Goal: Information Seeking & Learning: Learn about a topic

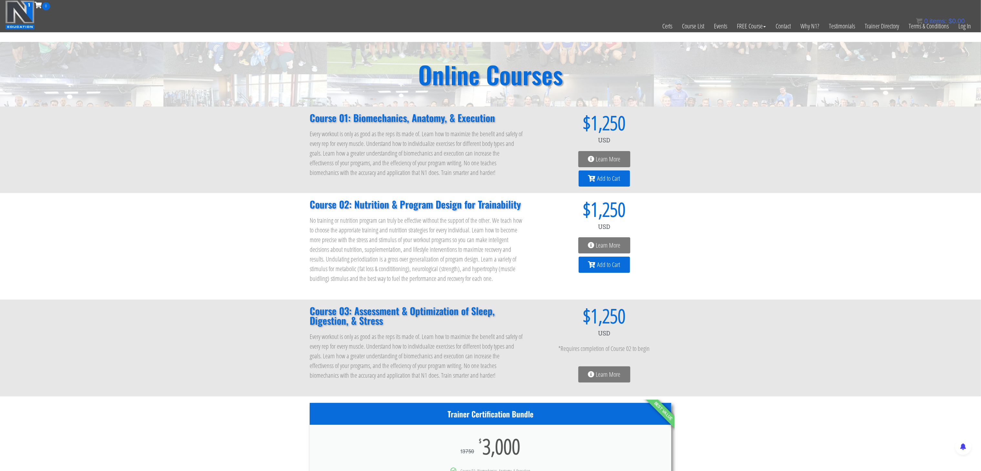
click at [605, 234] on div "USD $ 1,250 Learn More Add to Cart" at bounding box center [604, 246] width 134 height 100
click at [595, 245] on span "Learn More" at bounding box center [604, 245] width 33 height 6
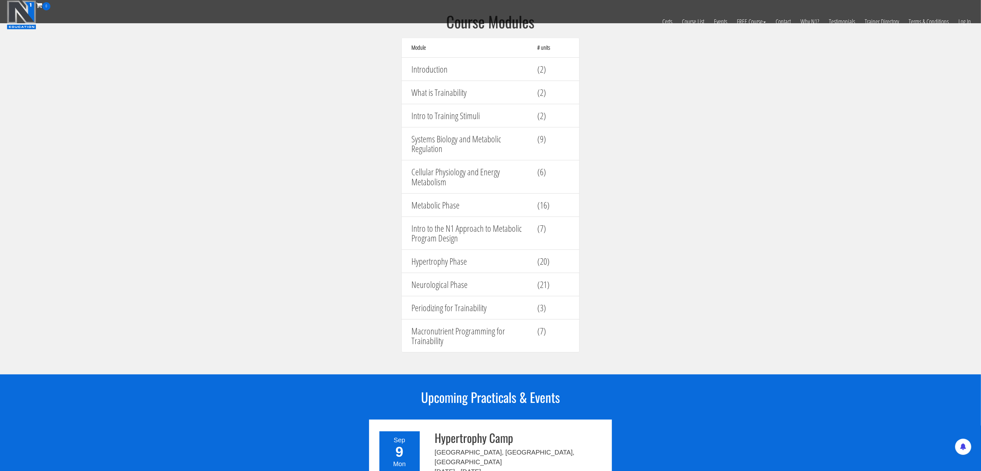
scroll to position [646, 0]
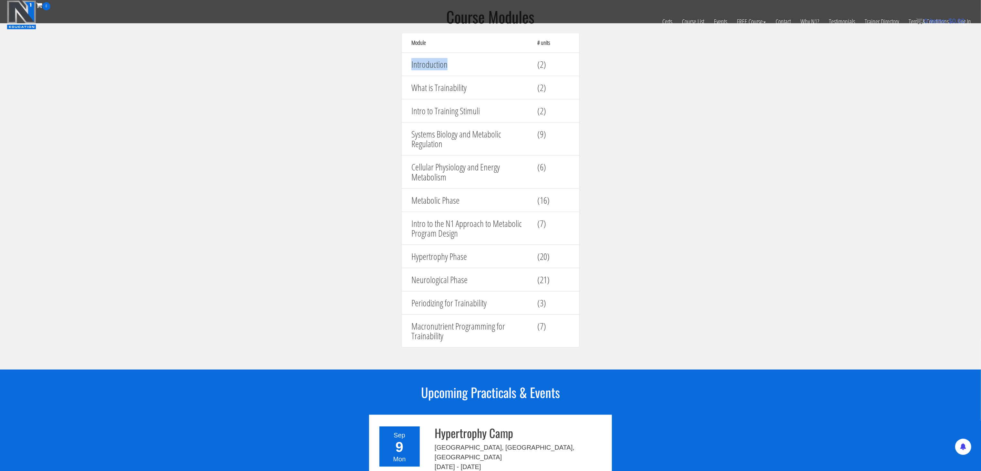
drag, startPoint x: 464, startPoint y: 65, endPoint x: 408, endPoint y: 72, distance: 55.9
click at [408, 72] on div "Introduction" at bounding box center [470, 64] width 126 height 16
copy h4 "Introduction"
click at [600, 83] on section "Course Modules Module # units Introduction (2) What is Trainability (2) Intro t…" at bounding box center [490, 181] width 981 height 377
drag, startPoint x: 487, startPoint y: 90, endPoint x: 382, endPoint y: 87, distance: 105.0
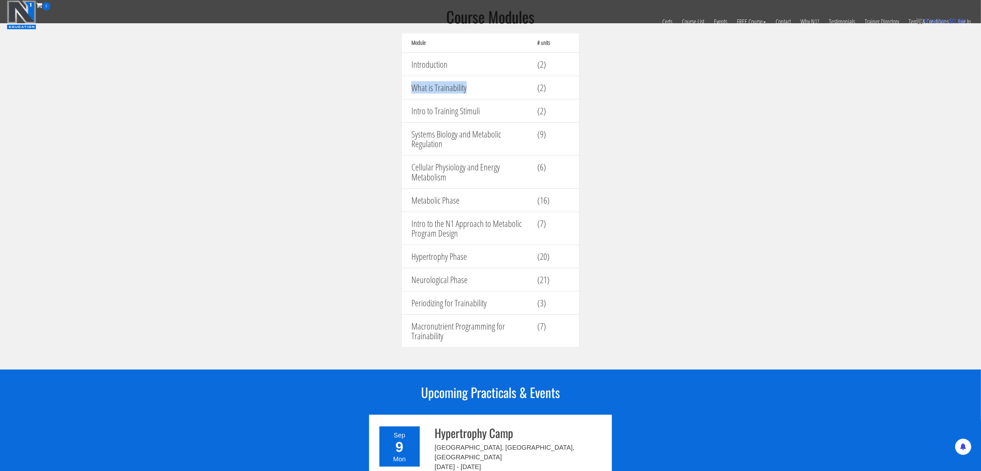
click at [382, 87] on section "Course Modules Module # units Introduction (2) What is Trainability (2) Intro t…" at bounding box center [490, 181] width 981 height 377
copy h4 "What is Trainability"
click at [468, 119] on div "Intro to Training Stimuli" at bounding box center [470, 111] width 126 height 16
click at [512, 112] on h4 "Intro to Training Stimuli" at bounding box center [469, 111] width 116 height 10
drag, startPoint x: 505, startPoint y: 111, endPoint x: 363, endPoint y: 113, distance: 141.8
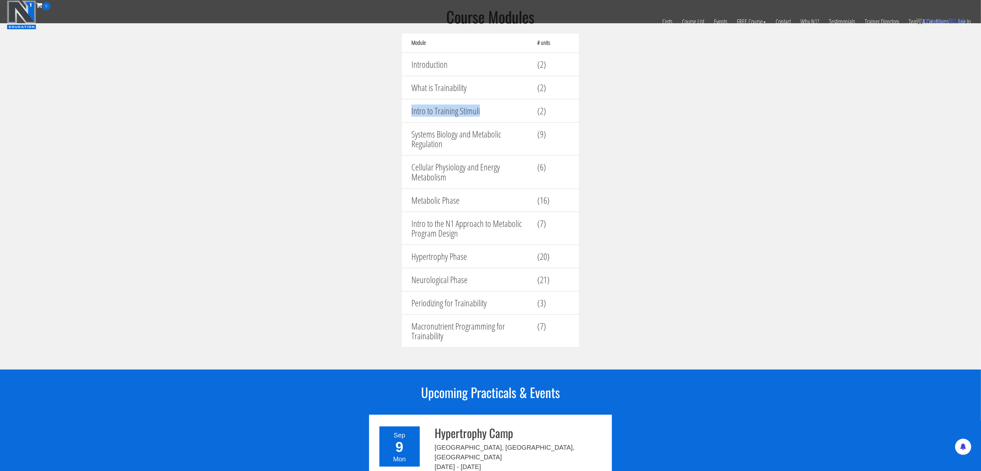
click at [363, 113] on section "Course Modules Module # units Introduction (2) What is Trainability (2) Intro t…" at bounding box center [490, 181] width 981 height 377
copy h4 "Intro to Training Stimuli"
click at [453, 149] on h4 "Systems Biology and Metabolic Regulation" at bounding box center [469, 139] width 116 height 20
click at [460, 156] on div "Systems Biology and Metabolic Regulation (9)" at bounding box center [490, 139] width 178 height 34
